Goal: Task Accomplishment & Management: Use online tool/utility

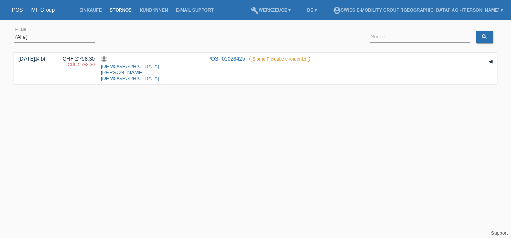
click at [120, 10] on link "Stornos" at bounding box center [121, 10] width 30 height 5
click at [120, 63] on link "[DEMOGRAPHIC_DATA][PERSON_NAME][DEMOGRAPHIC_DATA]" at bounding box center [130, 72] width 58 height 18
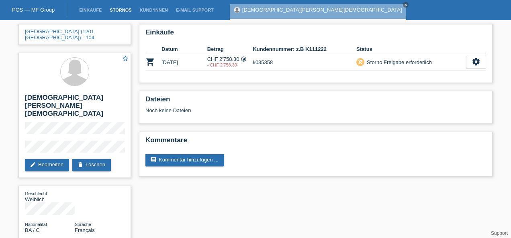
click at [118, 12] on link "Stornos" at bounding box center [121, 10] width 30 height 5
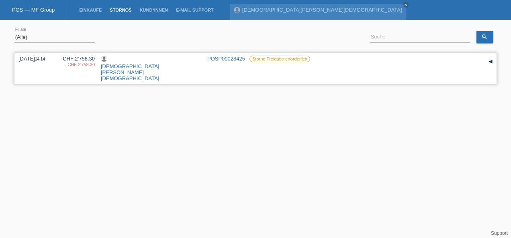
click at [490, 62] on div "▾" at bounding box center [490, 62] width 12 height 12
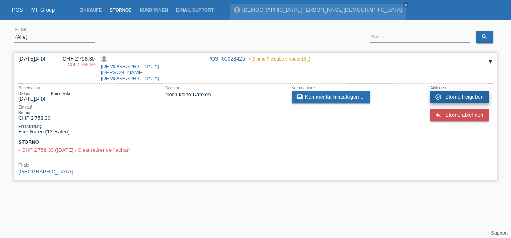
click at [460, 94] on span "Storno freigeben" at bounding box center [464, 97] width 39 height 6
